Goal: Task Accomplishment & Management: Manage account settings

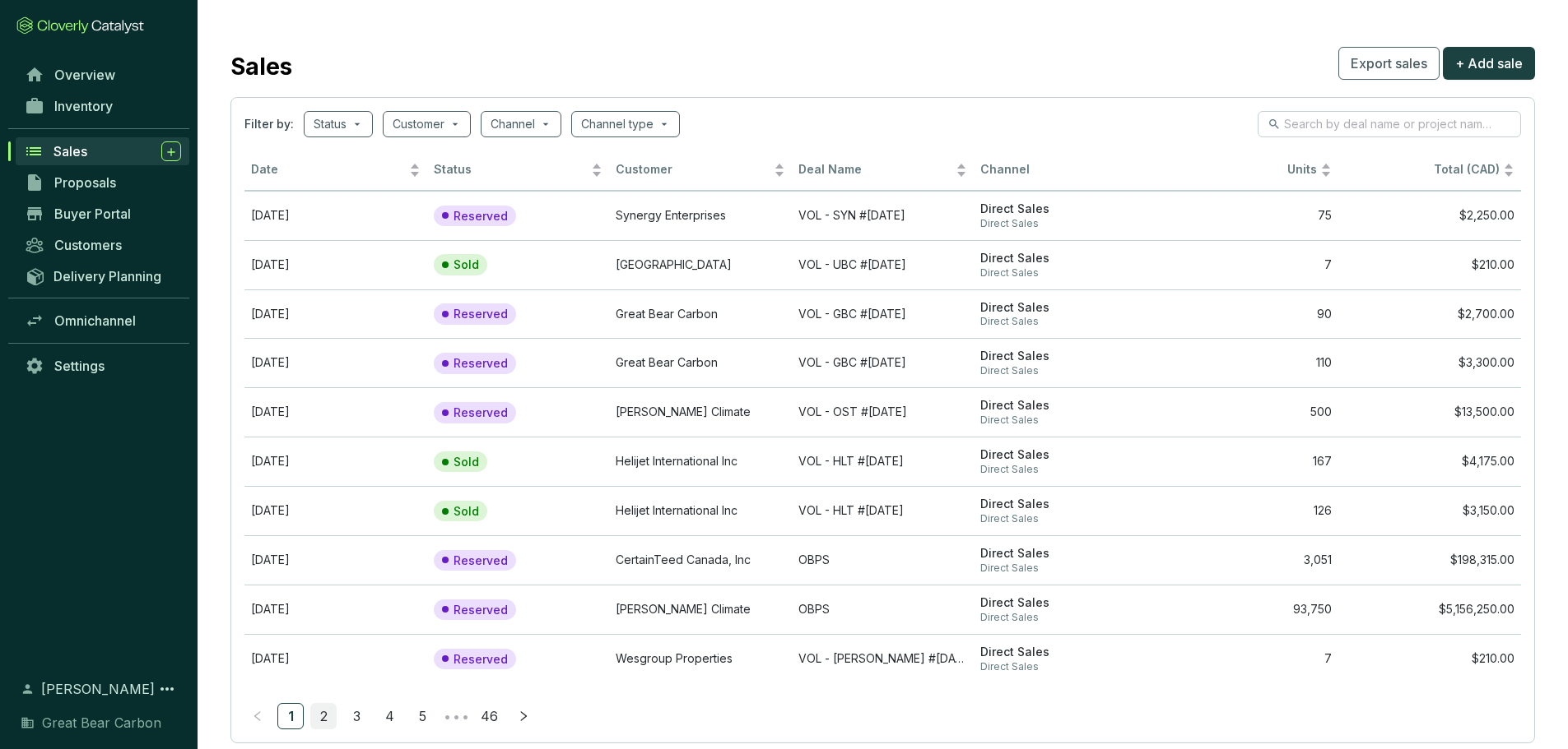
click at [328, 722] on link "2" at bounding box center [323, 716] width 24 height 24
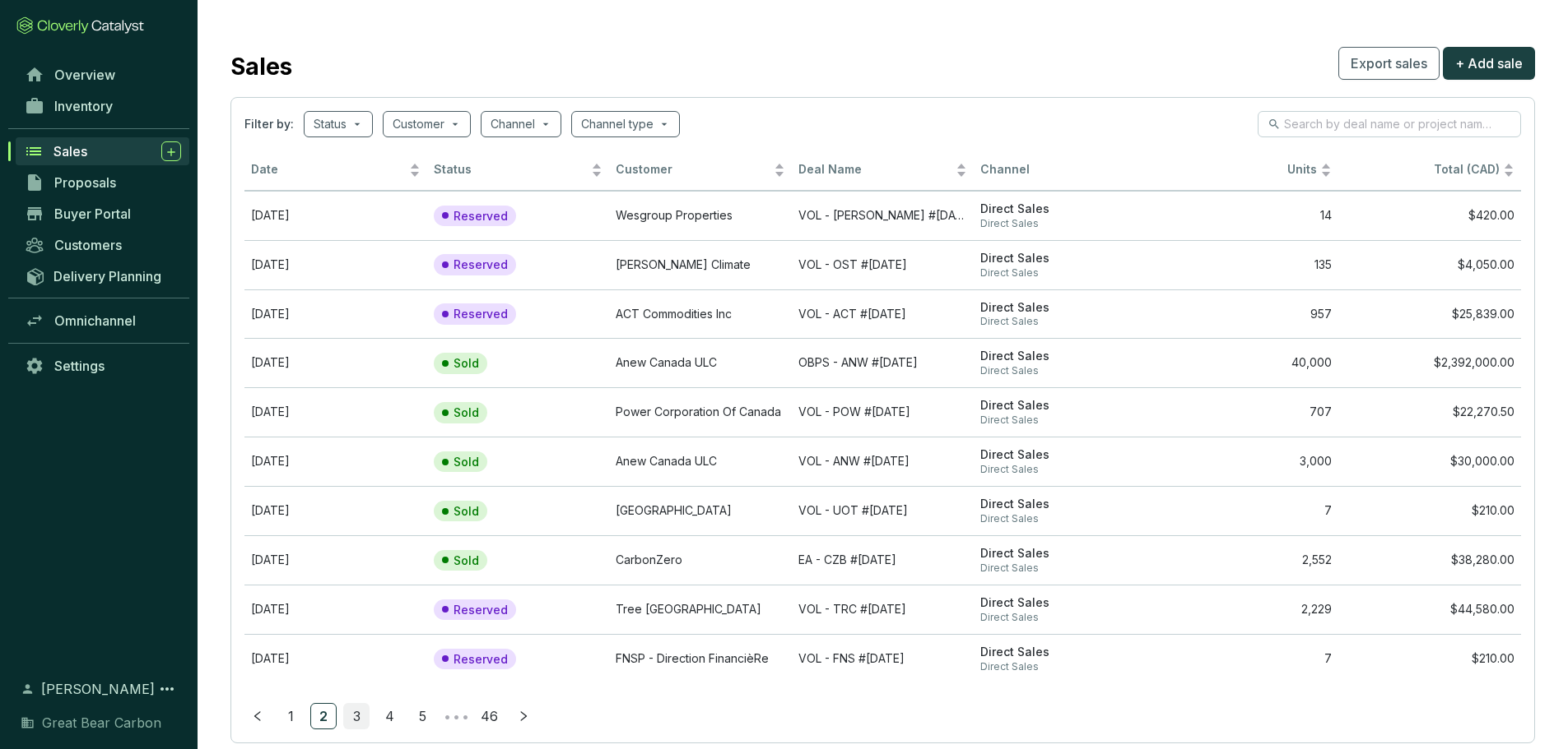
click at [357, 709] on link "3" at bounding box center [355, 716] width 24 height 24
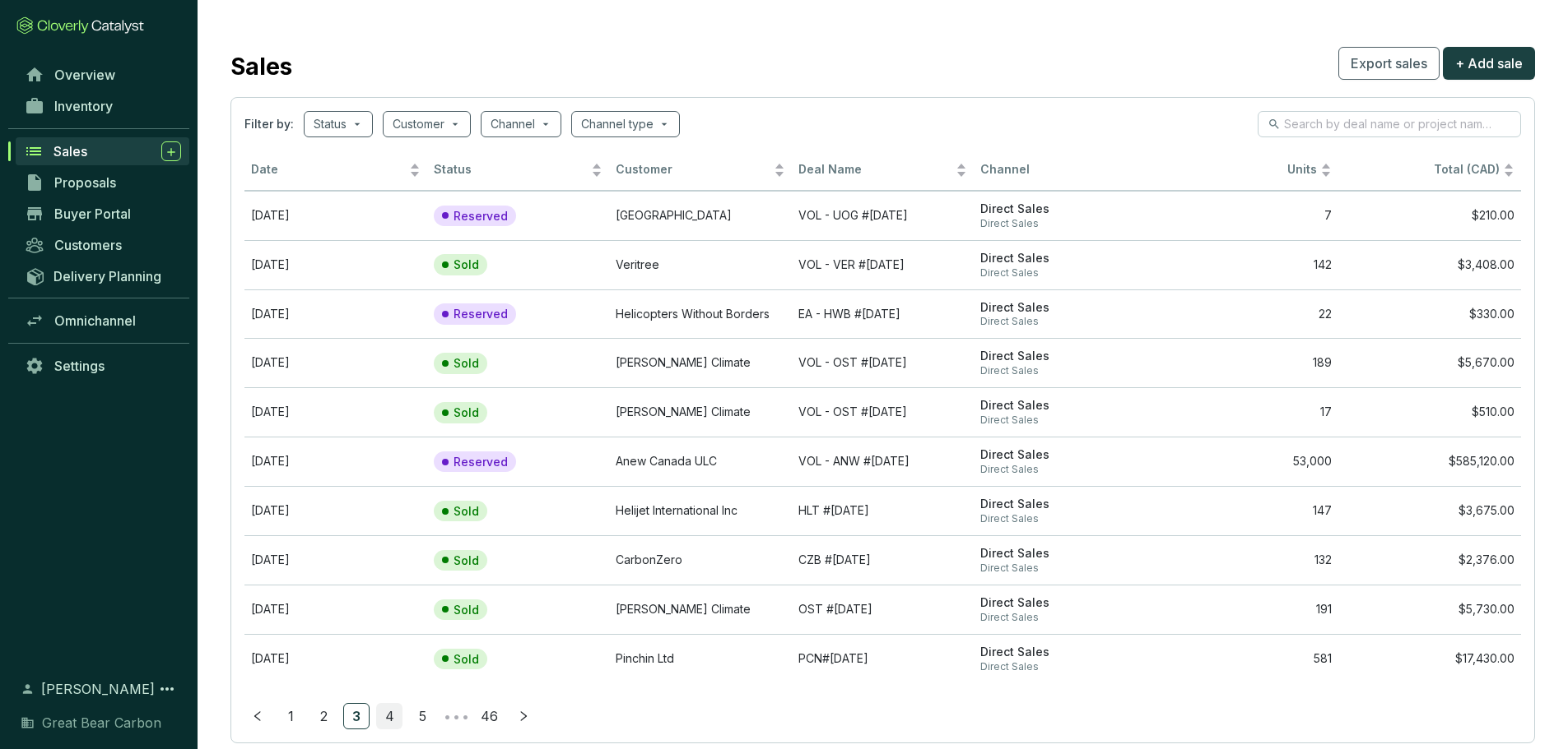
click at [391, 715] on link "4" at bounding box center [389, 716] width 24 height 24
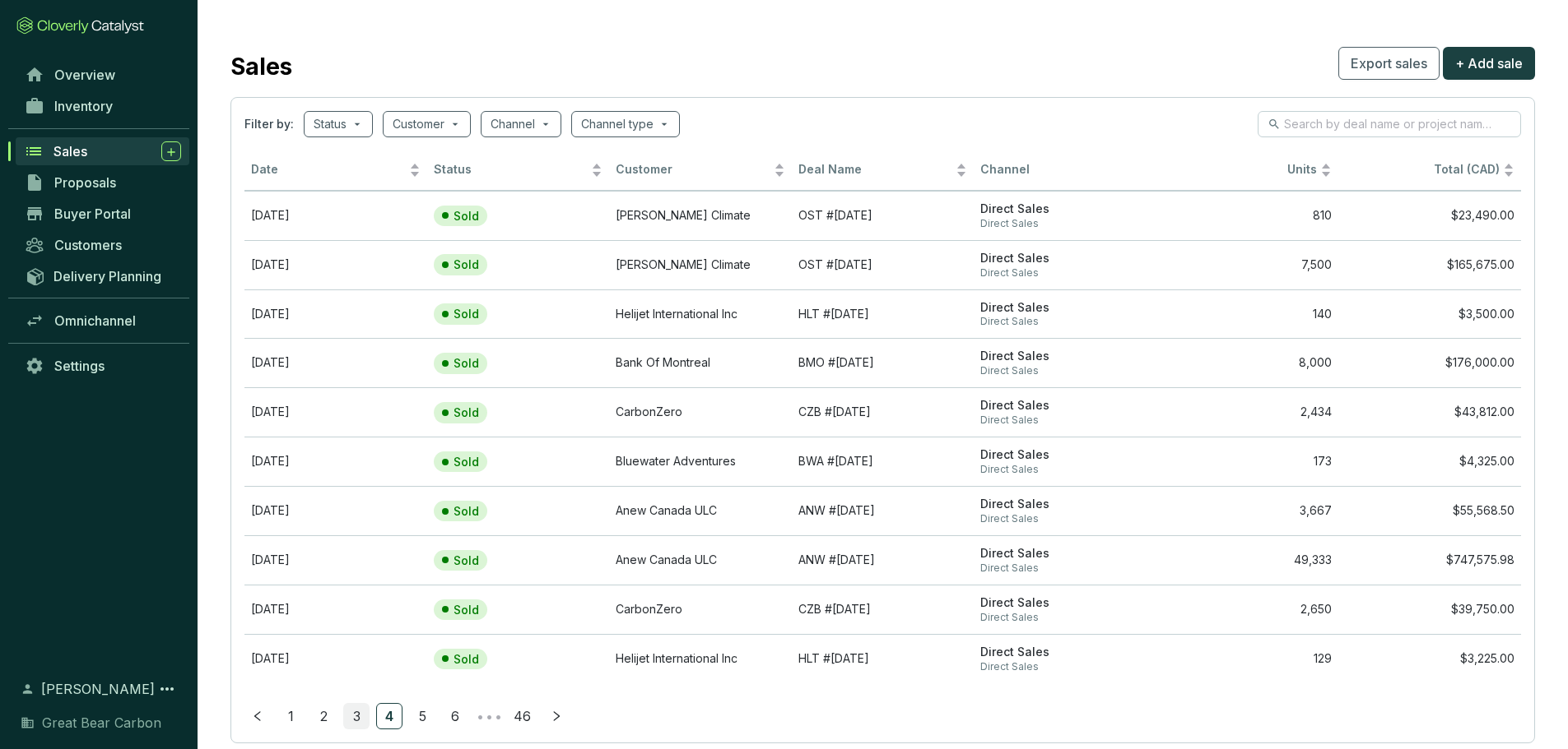
click at [349, 718] on link "3" at bounding box center [355, 716] width 24 height 24
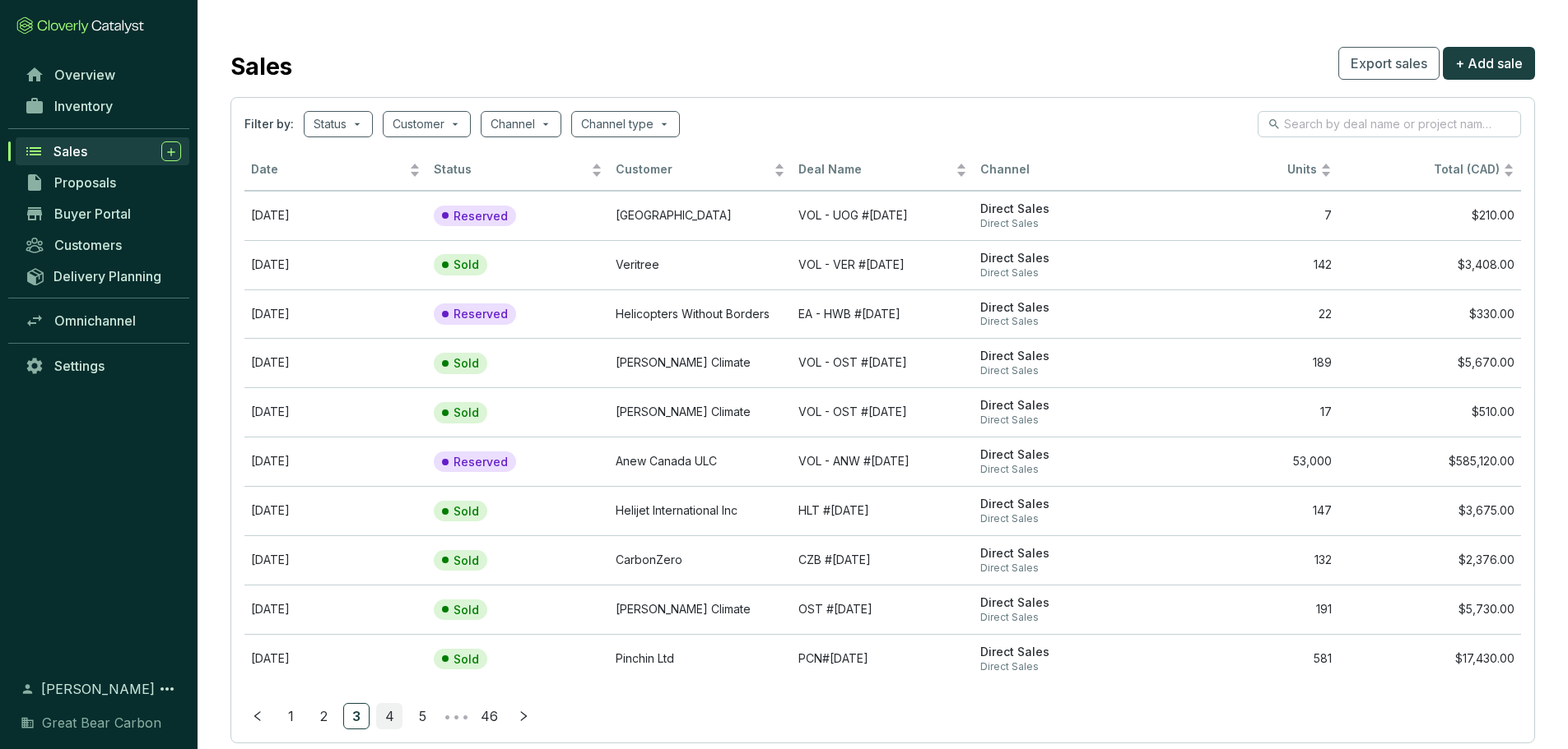
click at [379, 719] on link "4" at bounding box center [389, 716] width 24 height 24
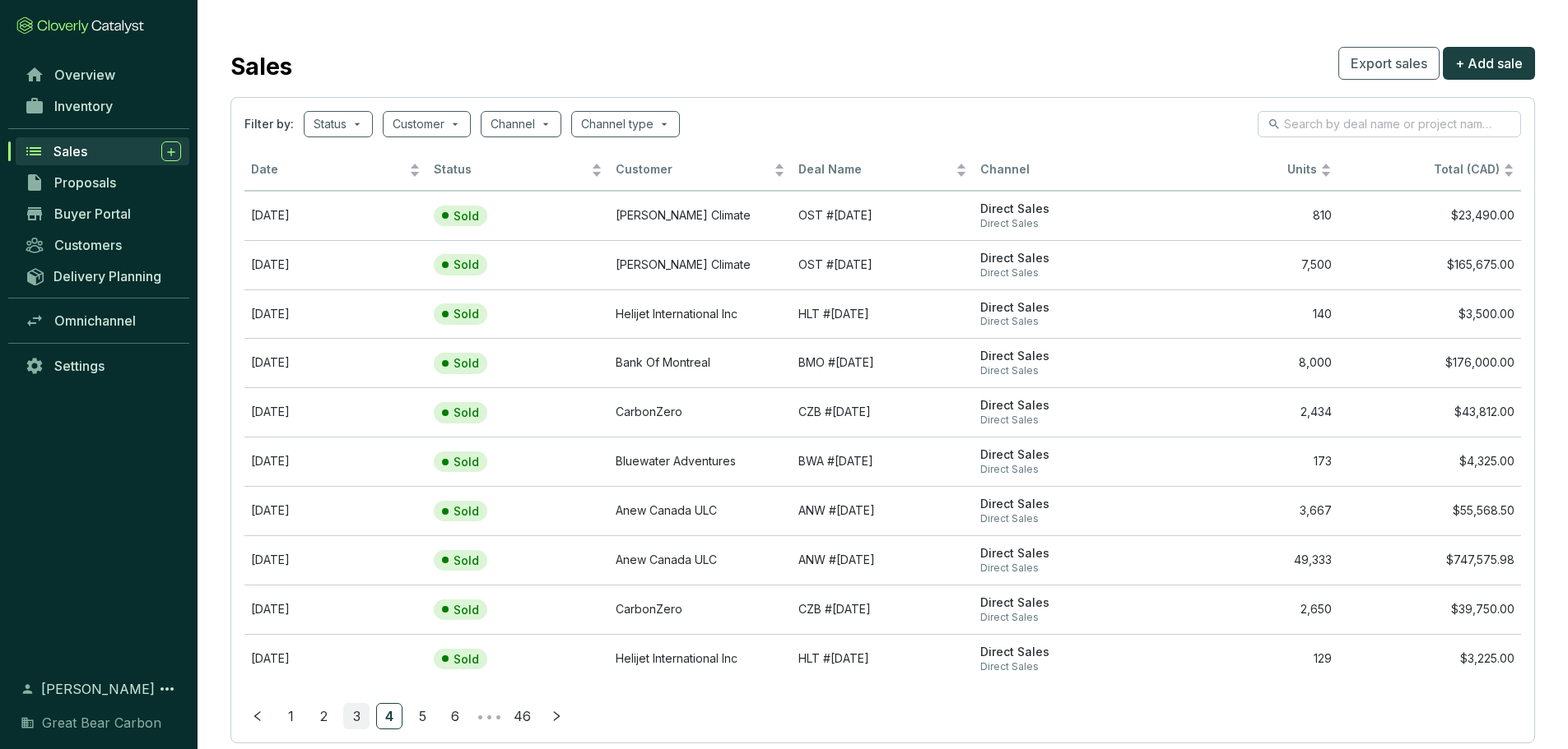
click at [362, 712] on link "3" at bounding box center [355, 716] width 24 height 24
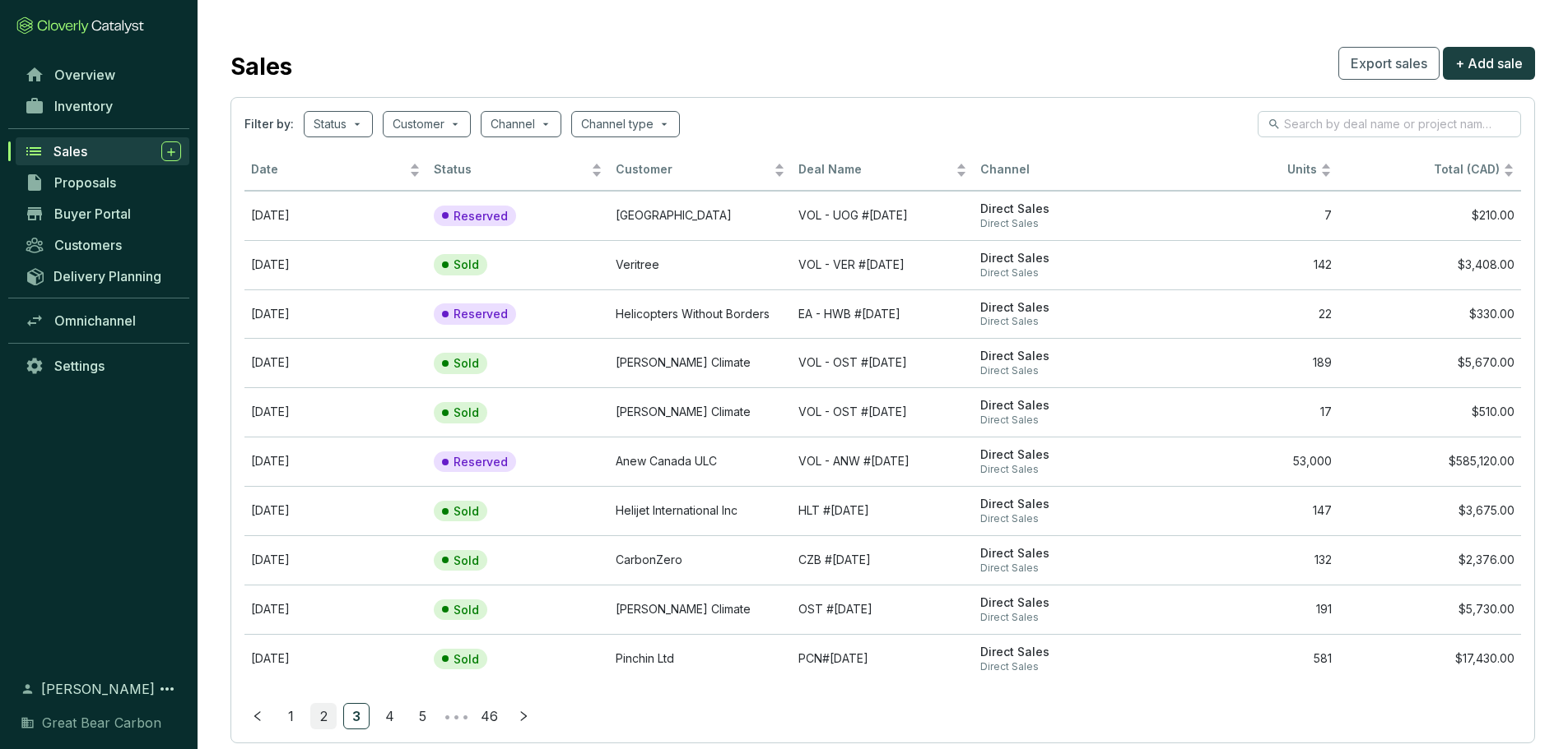
click at [322, 716] on link "2" at bounding box center [323, 716] width 24 height 24
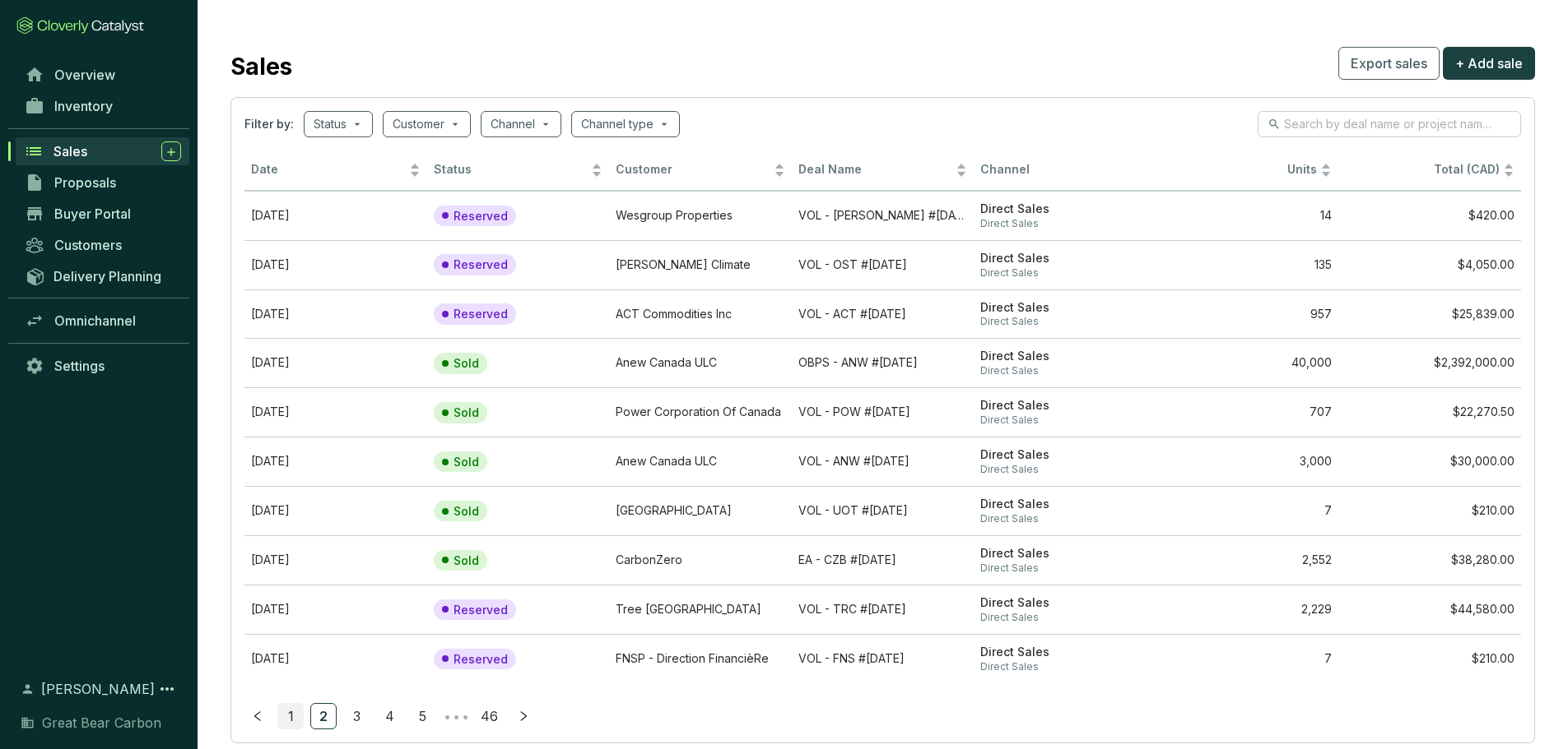
click at [288, 719] on link "1" at bounding box center [290, 716] width 24 height 24
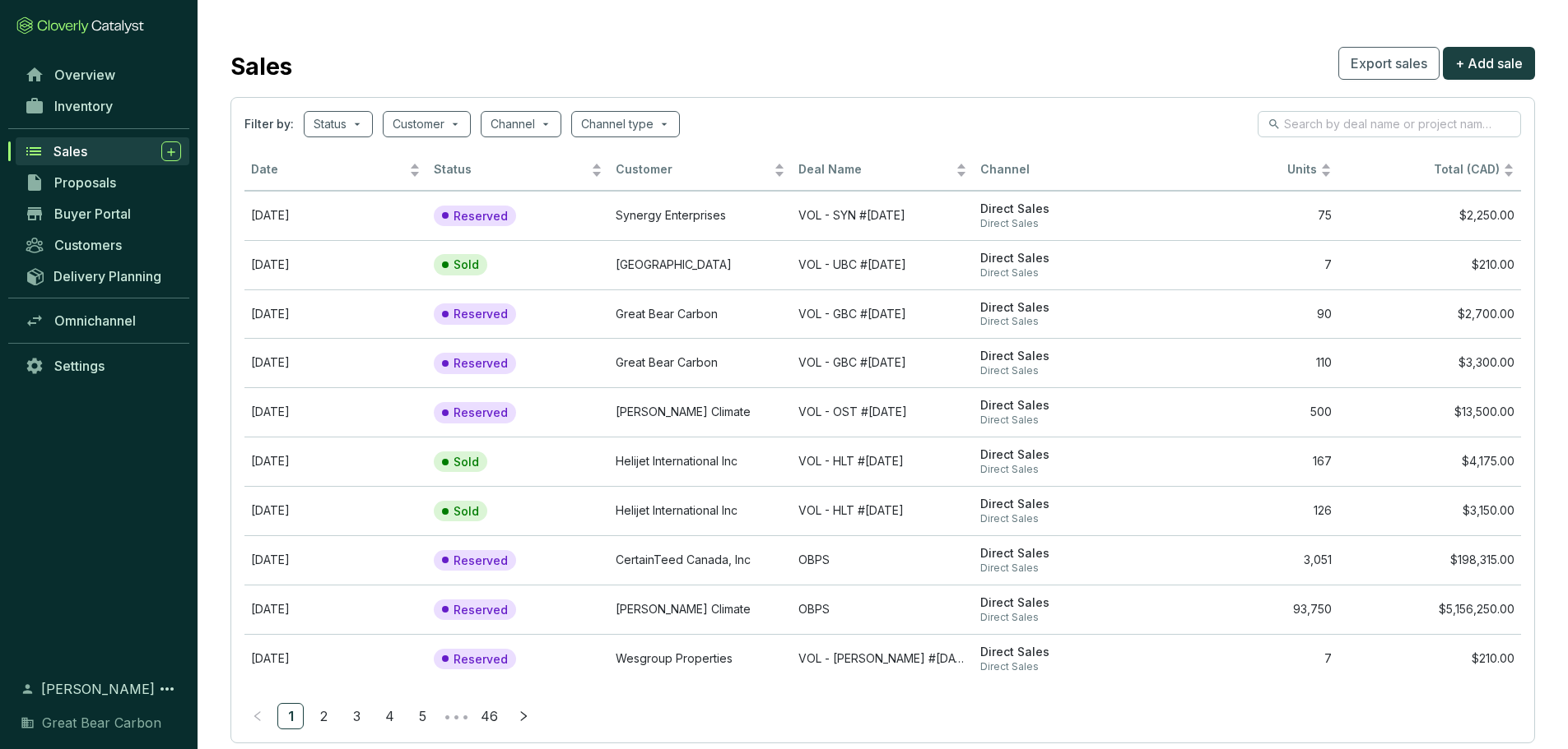
click at [1141, 73] on div "Sales Export sales + Add sale" at bounding box center [883, 64] width 1304 height 41
click at [354, 712] on link "3" at bounding box center [355, 716] width 24 height 24
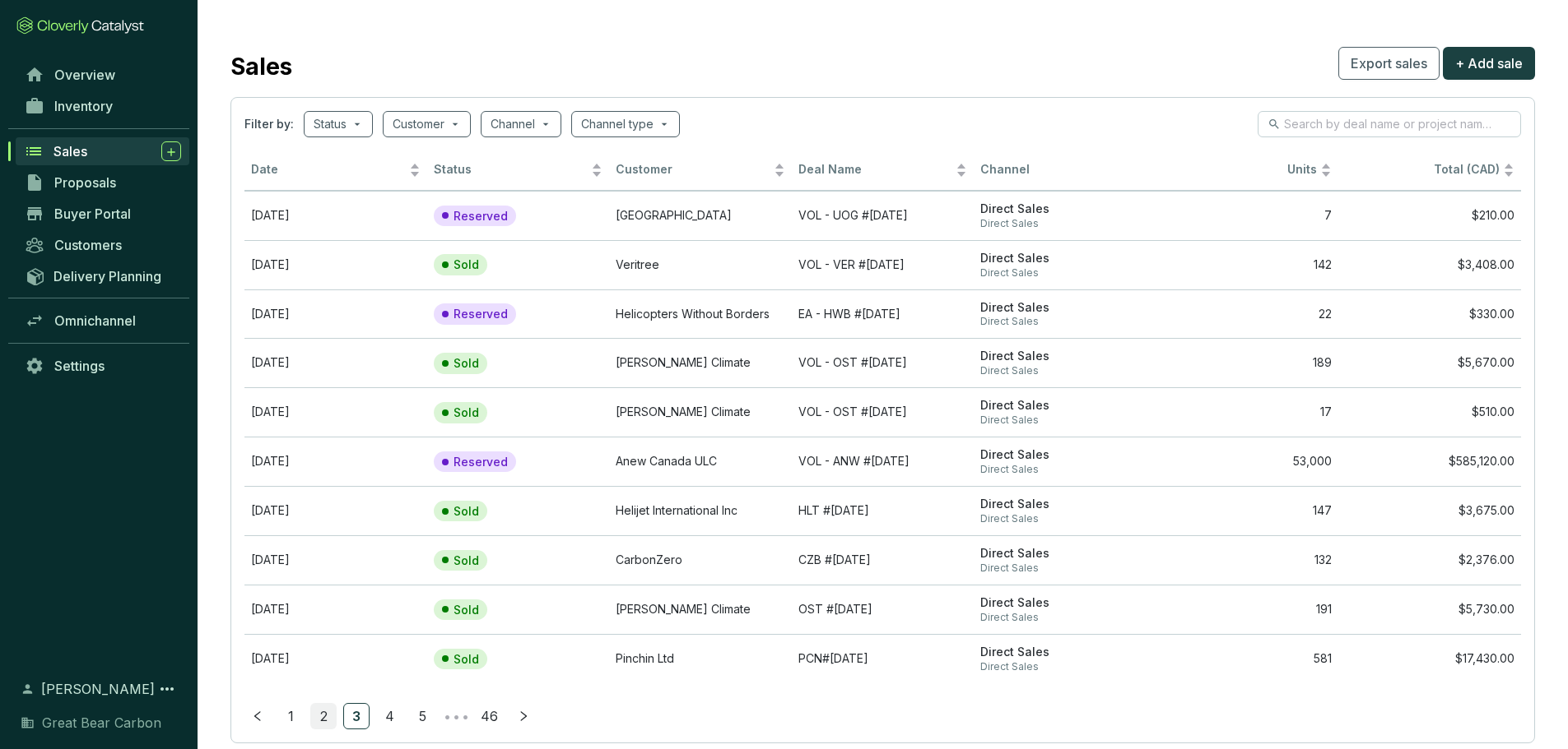
click at [325, 726] on link "2" at bounding box center [323, 716] width 24 height 24
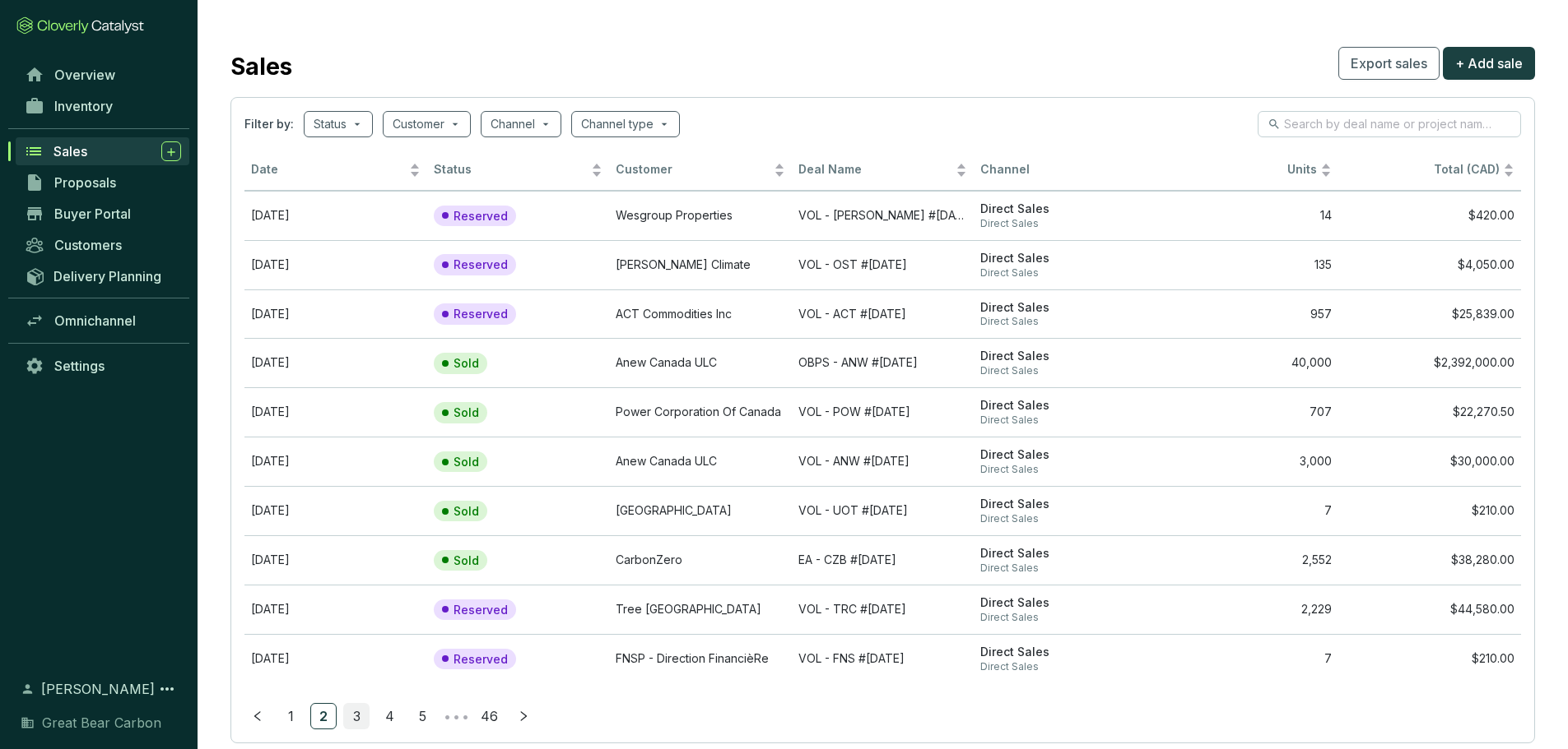
click at [355, 718] on link "3" at bounding box center [355, 716] width 24 height 24
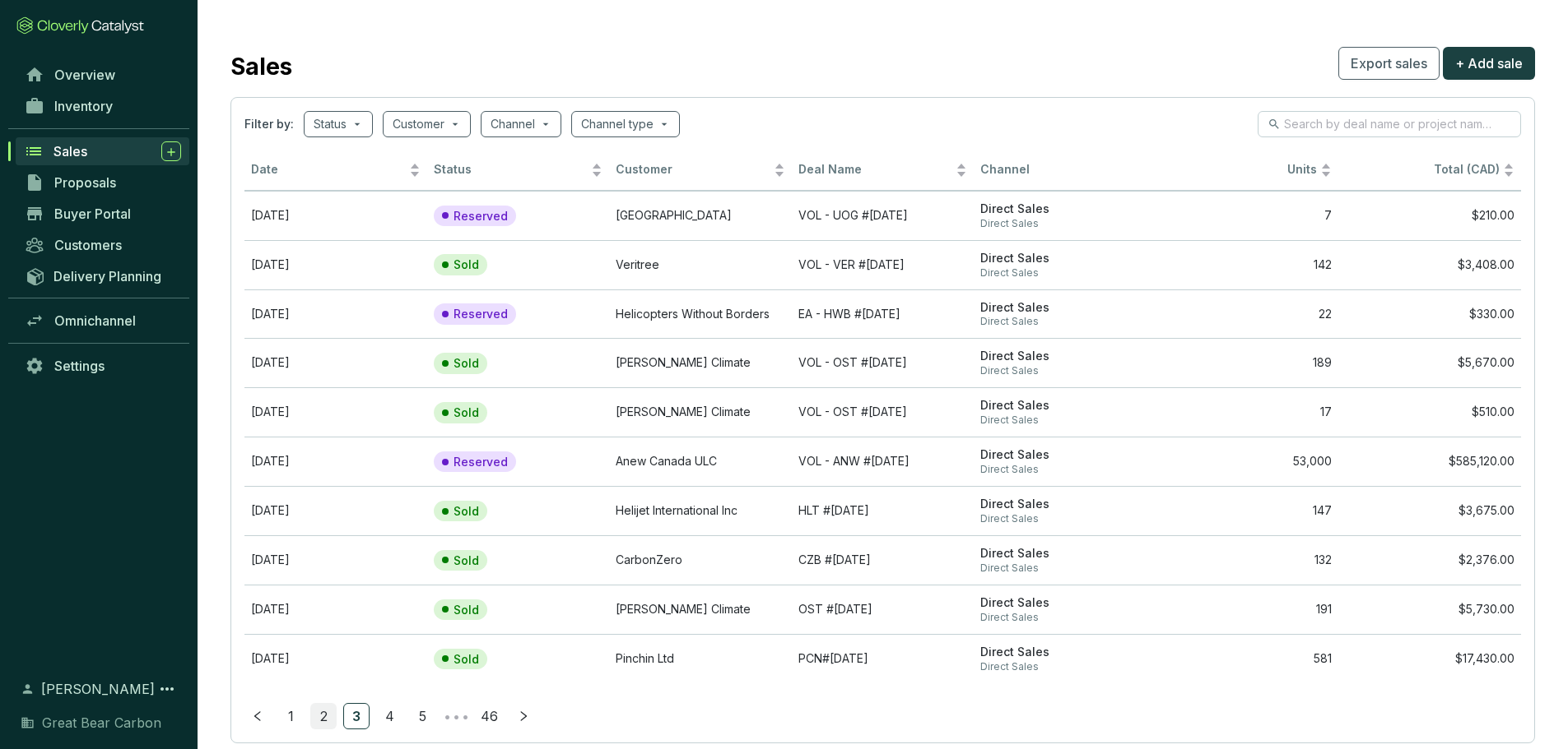
click at [317, 714] on link "2" at bounding box center [323, 716] width 24 height 24
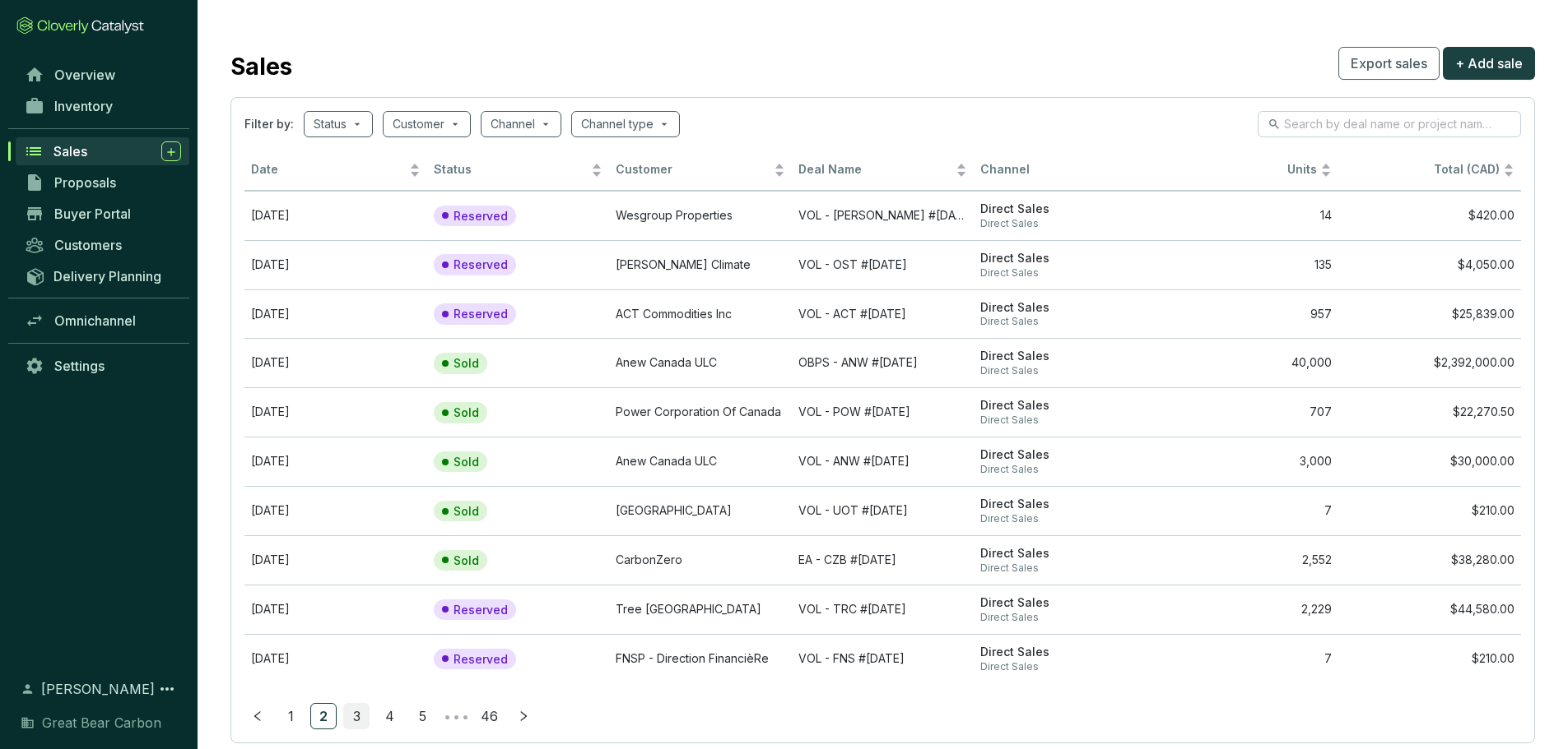
click at [363, 713] on link "3" at bounding box center [355, 716] width 24 height 24
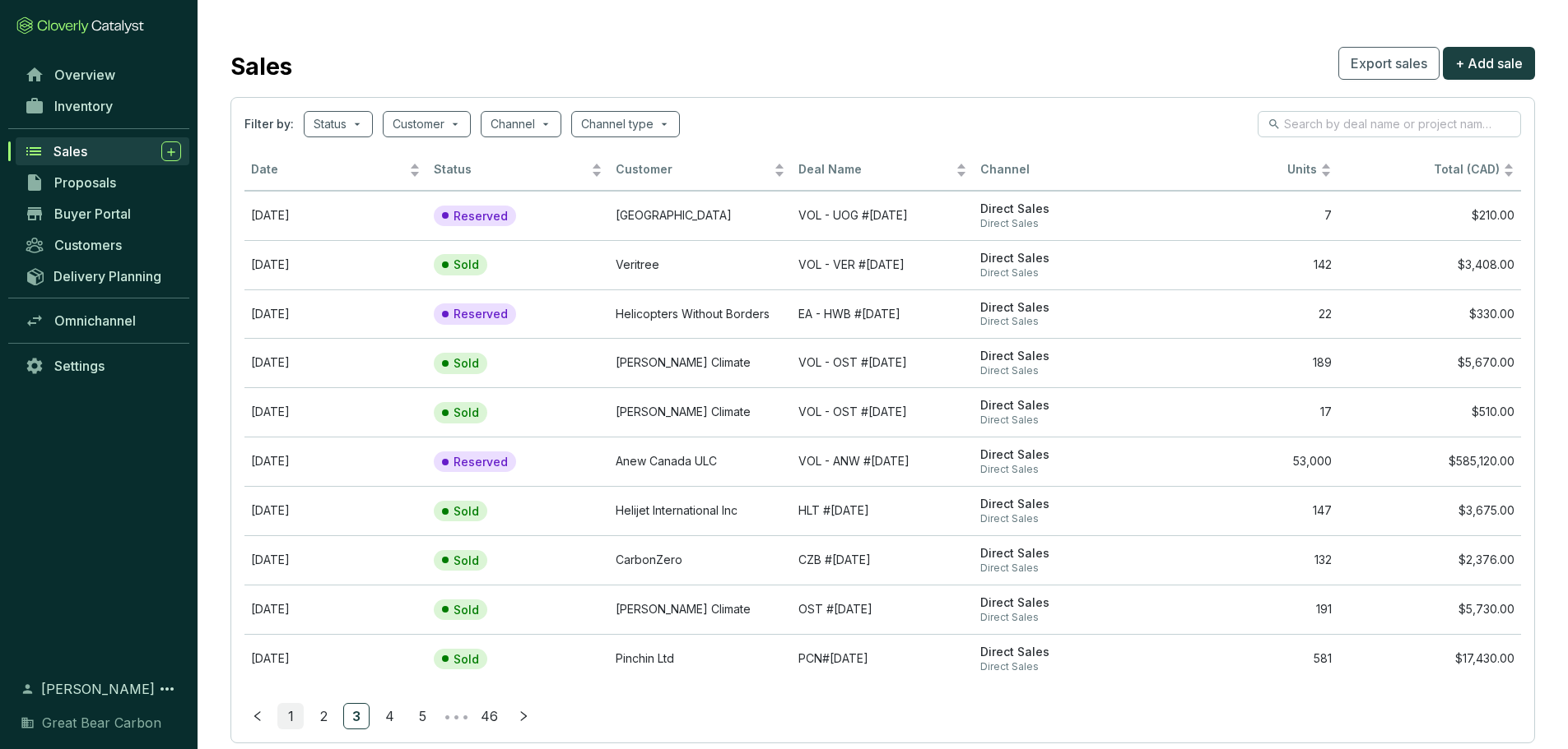
click at [293, 720] on link "1" at bounding box center [290, 716] width 24 height 24
